Goal: Find specific page/section: Find specific page/section

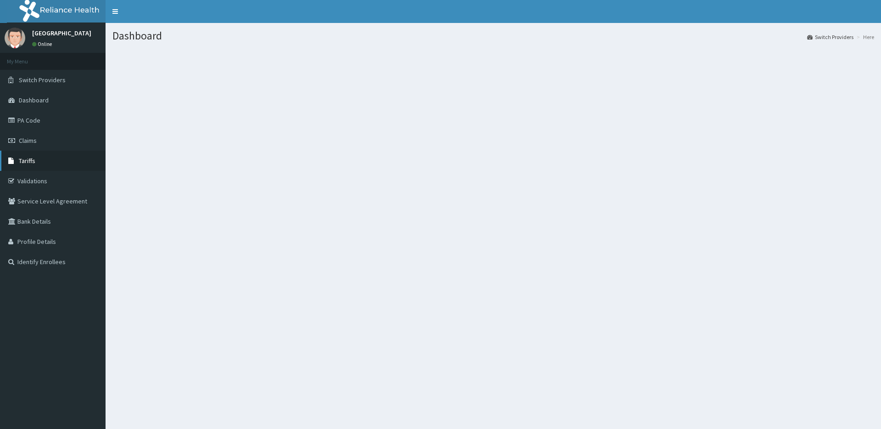
click at [35, 156] on link "Tariffs" at bounding box center [53, 160] width 106 height 20
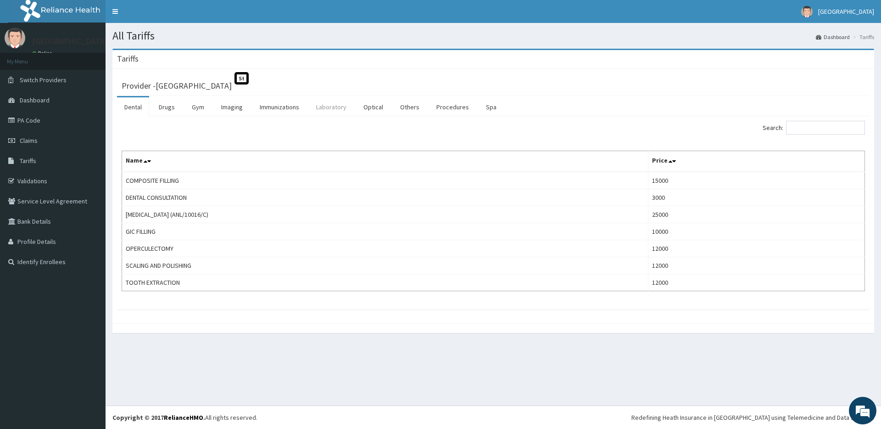
click at [346, 108] on link "Laboratory" at bounding box center [331, 106] width 45 height 19
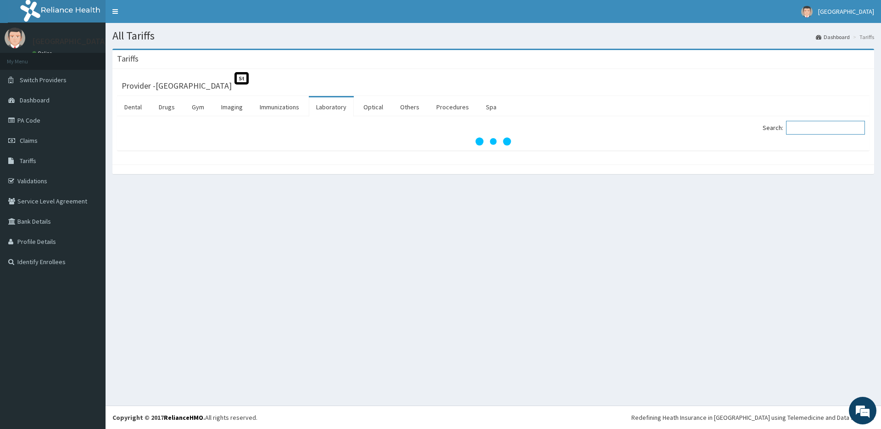
click at [817, 124] on input "Search:" at bounding box center [825, 128] width 79 height 14
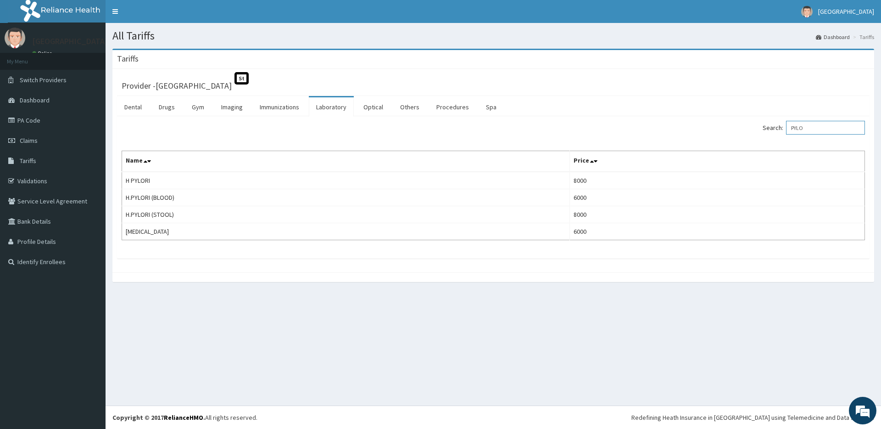
type input "PYLO"
